Goal: Navigation & Orientation: Go to known website

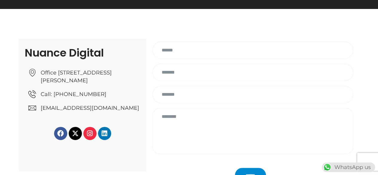
scroll to position [78, 0]
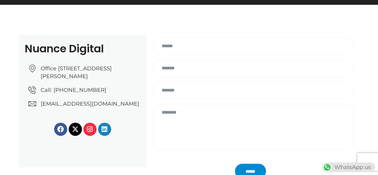
click at [102, 132] on icon at bounding box center [104, 129] width 7 height 7
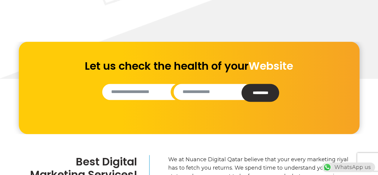
scroll to position [266, 0]
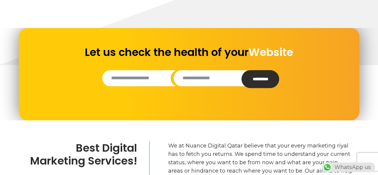
click at [152, 77] on input "Contact form" at bounding box center [141, 78] width 79 height 16
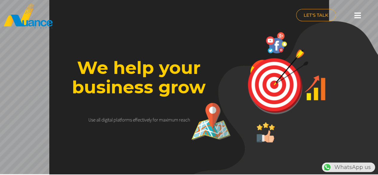
click at [359, 13] on icon at bounding box center [357, 15] width 7 height 7
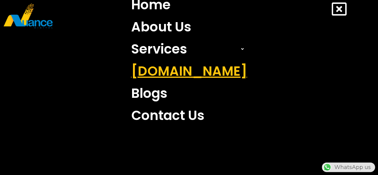
click at [187, 70] on link "[DOMAIN_NAME]" at bounding box center [189, 71] width 125 height 22
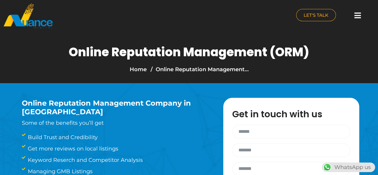
click at [355, 14] on icon at bounding box center [357, 15] width 7 height 7
click at [358, 13] on icon at bounding box center [357, 15] width 7 height 7
